Goal: Task Accomplishment & Management: Complete application form

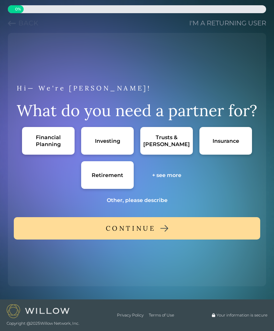
click at [126, 168] on div "Retirement" at bounding box center [107, 175] width 53 height 28
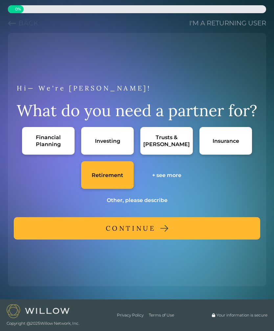
click at [172, 231] on button "CONTINUE" at bounding box center [137, 228] width 247 height 22
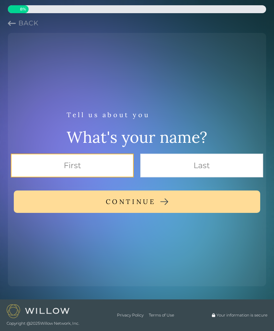
click at [116, 161] on input "text" at bounding box center [72, 166] width 123 height 24
type input "[PERSON_NAME]"
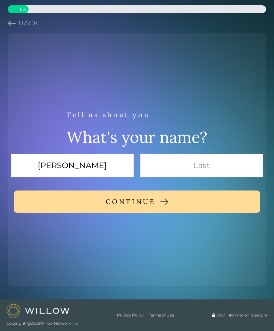
type input "[PERSON_NAME]"
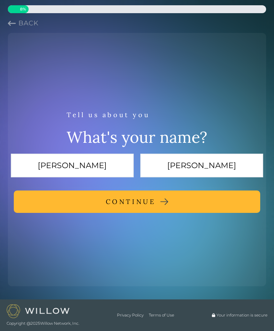
click at [195, 209] on button "CONTINUE" at bounding box center [137, 202] width 247 height 22
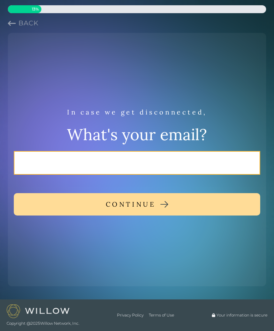
click at [200, 160] on input "email" at bounding box center [137, 163] width 247 height 24
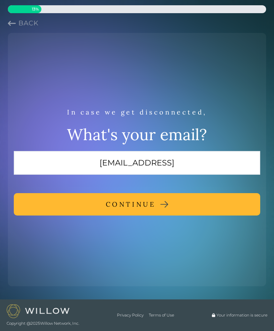
click at [219, 203] on button "CONTINUE" at bounding box center [137, 204] width 247 height 22
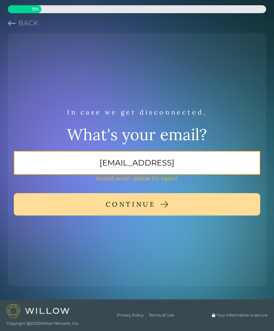
click at [213, 165] on input "[EMAIL_ADDRESS]" at bounding box center [137, 163] width 247 height 24
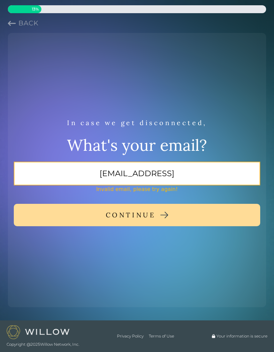
click at [203, 174] on input "[EMAIL_ADDRESS]" at bounding box center [137, 174] width 247 height 24
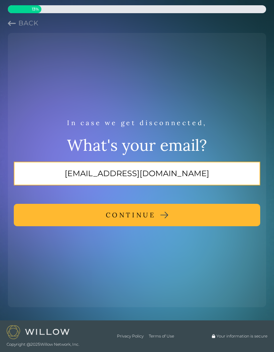
type input "[EMAIL_ADDRESS][DOMAIN_NAME]"
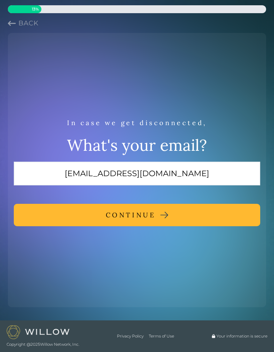
click at [211, 215] on button "CONTINUE" at bounding box center [137, 215] width 247 height 22
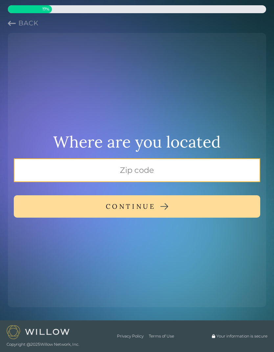
click at [221, 170] on input "text" at bounding box center [137, 170] width 247 height 24
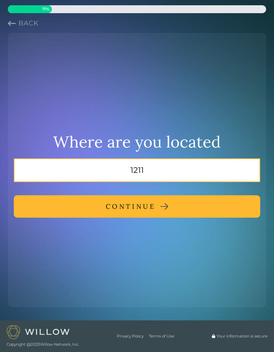
type input "1211"
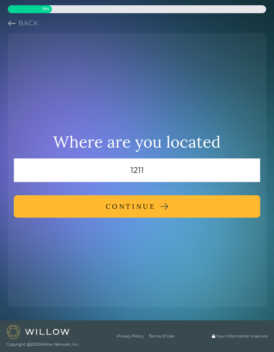
click at [195, 209] on button "CONTINUE" at bounding box center [137, 206] width 247 height 22
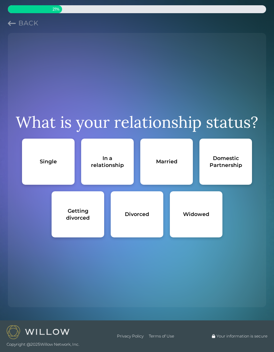
click at [42, 161] on div "Single" at bounding box center [48, 161] width 17 height 7
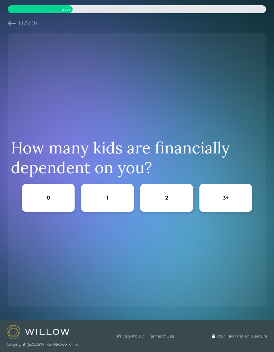
click at [57, 211] on div "0" at bounding box center [48, 198] width 53 height 28
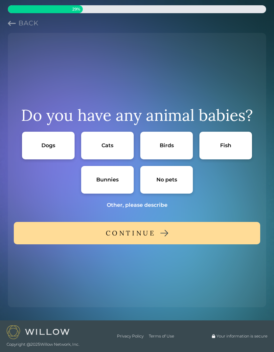
click at [65, 203] on div "Do you have any animal babies? Dogs Cats Birds Fish Bunnies No pets Other, plea…" at bounding box center [137, 154] width 253 height 110
click at [181, 185] on div "No pets" at bounding box center [167, 180] width 53 height 28
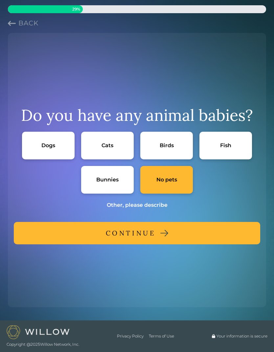
click at [209, 237] on button "CONTINUE" at bounding box center [137, 233] width 247 height 22
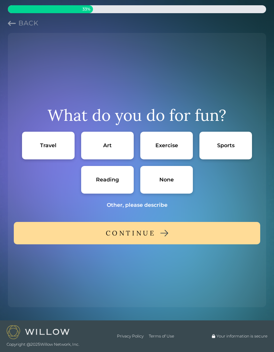
click at [175, 185] on div "None" at bounding box center [167, 180] width 53 height 28
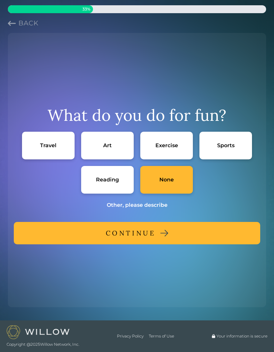
click at [185, 233] on button "CONTINUE" at bounding box center [137, 233] width 247 height 22
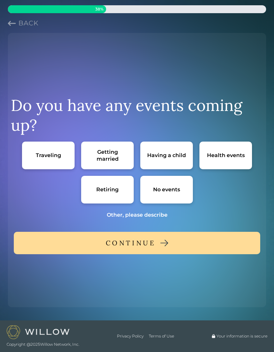
click at [117, 193] on div "Retiring" at bounding box center [107, 190] width 53 height 28
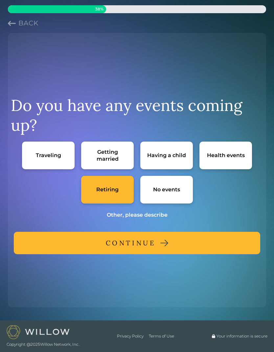
click at [183, 240] on button "CONTINUE" at bounding box center [137, 243] width 247 height 22
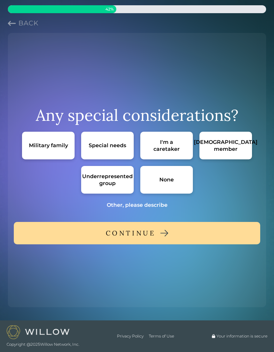
click at [129, 147] on div "Special needs" at bounding box center [107, 146] width 53 height 28
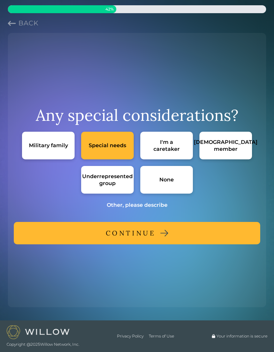
click at [203, 229] on button "CONTINUE" at bounding box center [137, 233] width 247 height 22
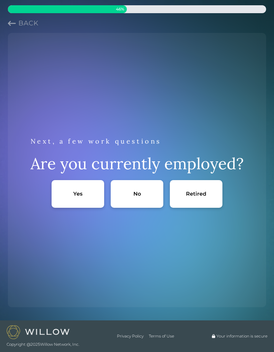
click at [145, 195] on div "No" at bounding box center [137, 194] width 53 height 28
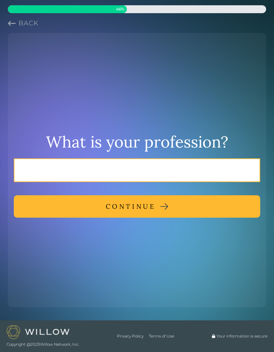
click at [223, 173] on input "text" at bounding box center [137, 170] width 247 height 24
type input "Retired"
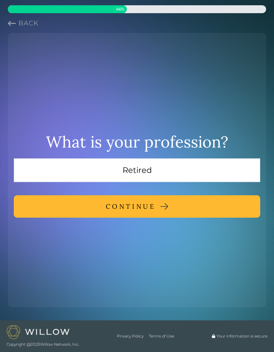
click at [203, 208] on button "CONTINUE" at bounding box center [137, 206] width 247 height 22
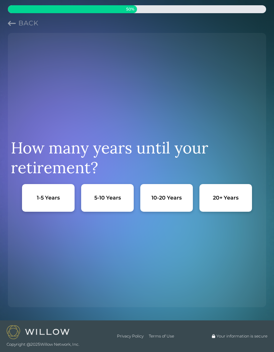
click at [37, 202] on div "1-5 Years" at bounding box center [48, 198] width 53 height 28
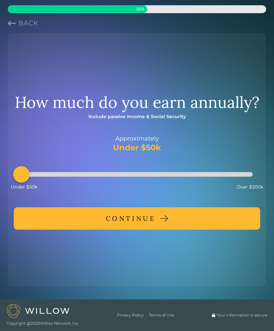
click at [197, 218] on button "CONTINUE" at bounding box center [137, 218] width 247 height 22
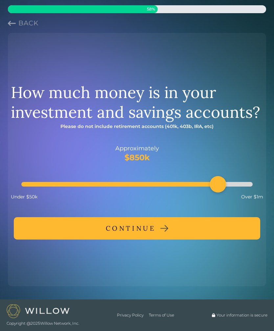
click at [169, 226] on img at bounding box center [165, 228] width 8 height 7
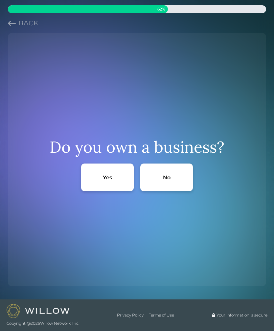
click at [176, 179] on div "No" at bounding box center [167, 178] width 53 height 28
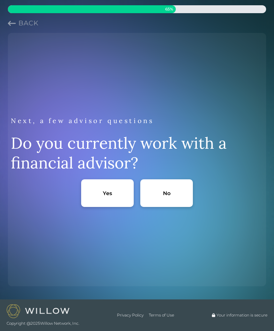
click at [170, 196] on div "No" at bounding box center [167, 193] width 8 height 7
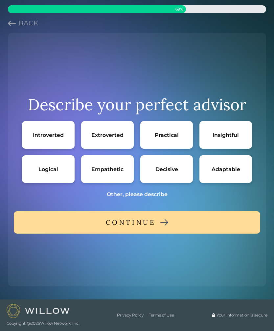
click at [175, 142] on div "Practical" at bounding box center [167, 135] width 53 height 28
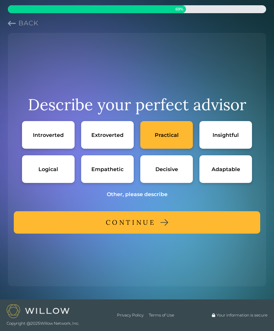
click at [121, 180] on div "Empathetic" at bounding box center [107, 169] width 53 height 28
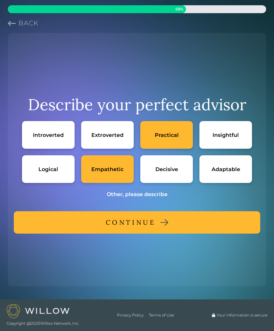
click at [232, 138] on div "Insightful" at bounding box center [226, 135] width 26 height 7
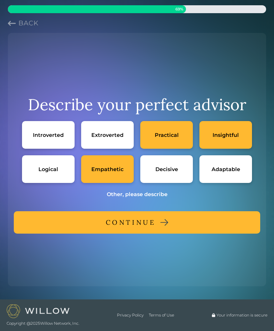
click at [169, 220] on img at bounding box center [165, 222] width 8 height 7
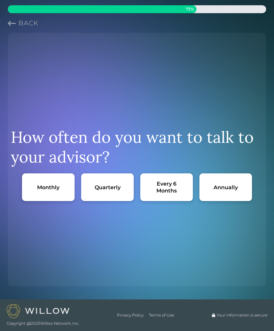
click at [180, 188] on div "Every 6 Months" at bounding box center [166, 187] width 39 height 14
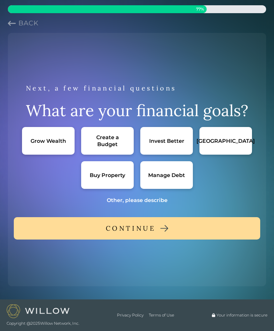
click at [153, 203] on div "Other, please describe" at bounding box center [137, 200] width 61 height 7
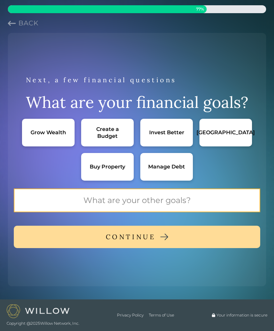
click at [180, 201] on input "text" at bounding box center [137, 201] width 247 height 24
click at [201, 198] on input "Maintain my holdings" at bounding box center [137, 201] width 247 height 24
click at [251, 195] on input "Maintain my holdings" at bounding box center [137, 201] width 247 height 24
type input "Maintain my holdings"
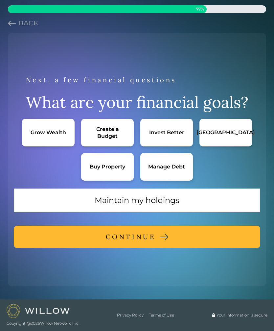
click at [198, 234] on button "CONTINUE" at bounding box center [137, 237] width 247 height 22
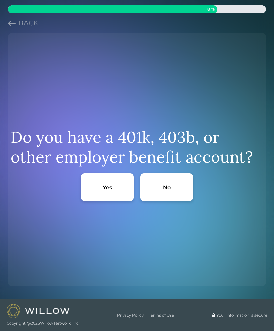
click at [182, 190] on div "No" at bounding box center [167, 187] width 53 height 28
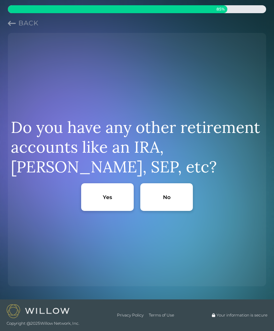
click at [111, 199] on div "Yes" at bounding box center [107, 197] width 9 height 7
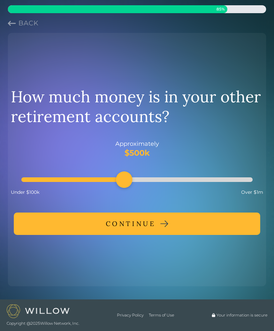
click at [197, 226] on button "CONTINUE" at bounding box center [137, 224] width 247 height 22
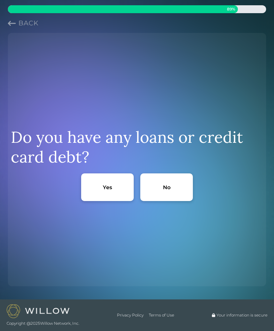
click at [175, 187] on div "No" at bounding box center [167, 187] width 53 height 28
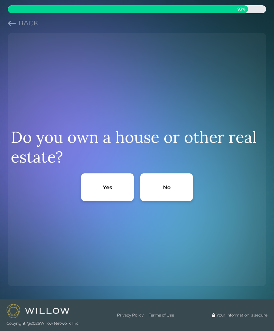
click at [125, 191] on div "Yes" at bounding box center [107, 187] width 53 height 28
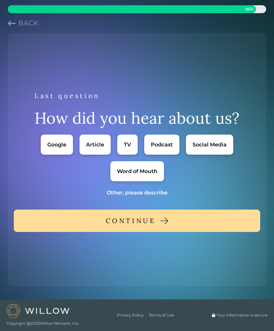
click at [68, 143] on div "Google" at bounding box center [57, 145] width 32 height 20
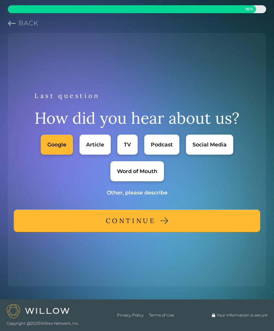
click at [178, 226] on button "CONTINUE" at bounding box center [137, 221] width 247 height 22
